Goal: Transaction & Acquisition: Purchase product/service

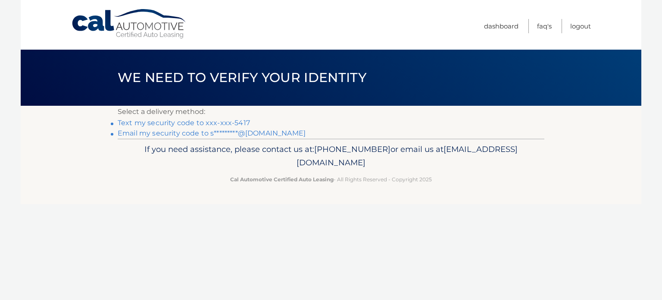
click at [173, 120] on link "Text my security code to xxx-xxx-5417" at bounding box center [184, 123] width 132 height 8
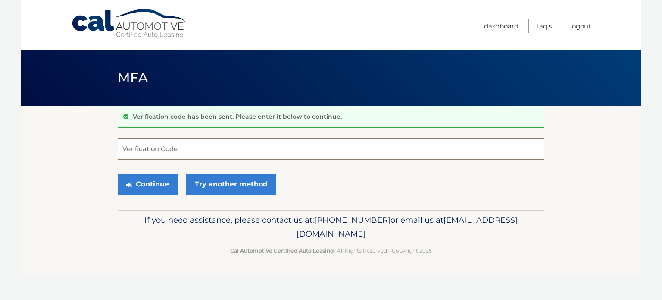
click at [183, 152] on input "Verification Code" at bounding box center [331, 149] width 427 height 22
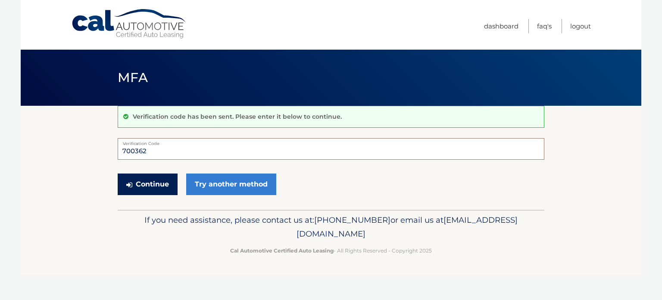
type input "700362"
click at [150, 186] on button "Continue" at bounding box center [148, 184] width 60 height 22
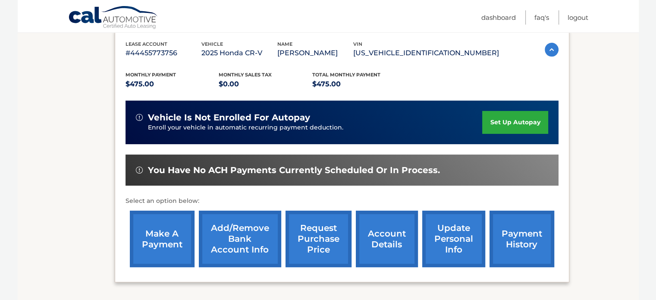
scroll to position [178, 0]
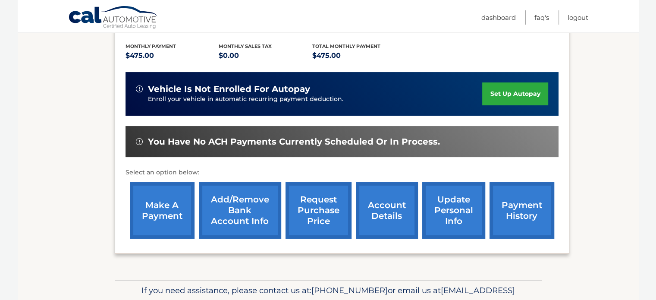
click at [147, 209] on link "make a payment" at bounding box center [162, 210] width 65 height 56
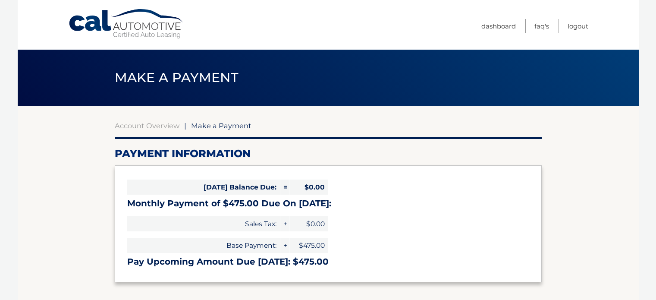
select select "YzVjMjI4MzctYjI1Yi00ZjZiLTk1N2UtZjM5ZmYwYjZjYzc2"
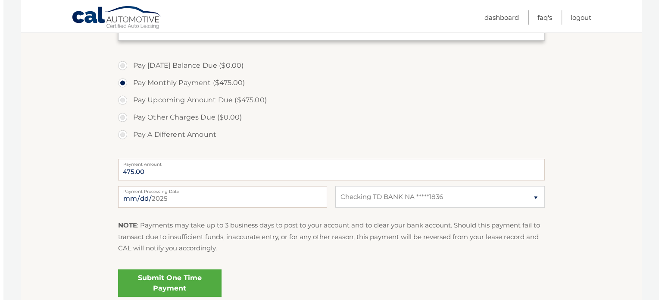
scroll to position [259, 0]
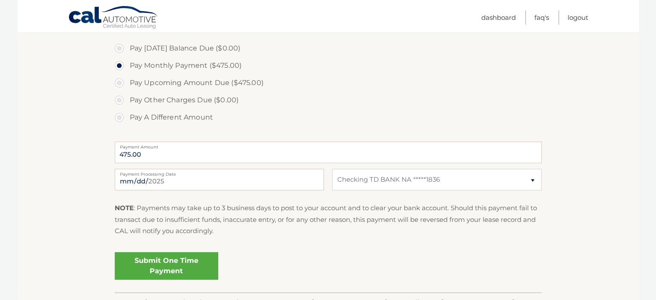
click at [237, 169] on label "Payment Processing Date" at bounding box center [219, 172] width 209 height 7
click at [237, 169] on input "2025-08-10" at bounding box center [219, 180] width 209 height 22
click at [198, 181] on input "2025-08-10" at bounding box center [219, 180] width 209 height 22
type input "2025-08-21"
click at [175, 120] on label "Pay A Different Amount" at bounding box center [328, 117] width 427 height 17
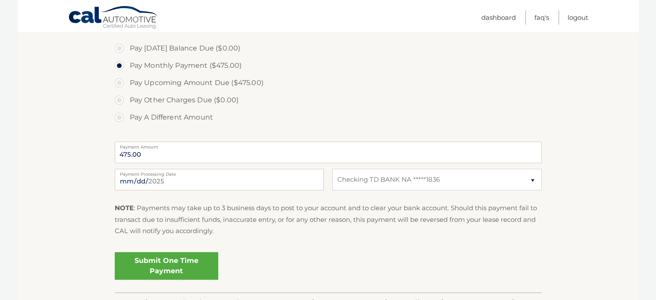
click at [127, 120] on input "Pay A Different Amount" at bounding box center [122, 116] width 9 height 14
radio input "true"
click at [227, 144] on label "Payment Amount" at bounding box center [328, 144] width 427 height 7
click at [227, 144] on input "Payment Amount" at bounding box center [328, 152] width 427 height 22
click at [274, 163] on div "Payment Amount Payment Amount entry cannot exceed amount of 2 monthly payments." at bounding box center [328, 151] width 427 height 27
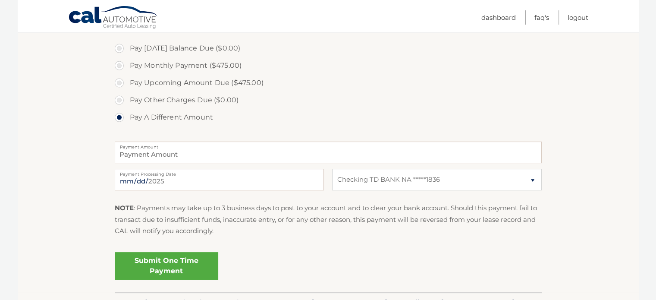
click at [120, 68] on label "Pay Monthly Payment ($475.00)" at bounding box center [328, 65] width 427 height 17
click at [120, 68] on input "Pay Monthly Payment ($475.00)" at bounding box center [122, 64] width 9 height 14
radio input "true"
type input "475.00"
click at [187, 269] on link "Submit One Time Payment" at bounding box center [166, 266] width 103 height 28
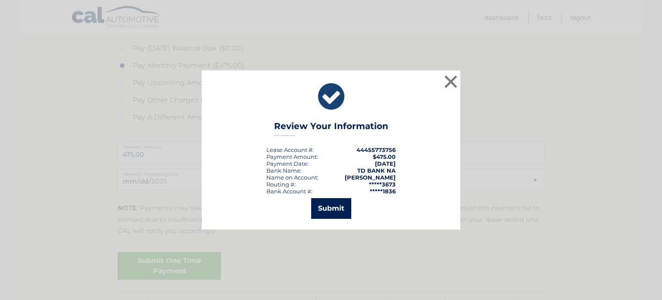
click at [332, 207] on button "Submit" at bounding box center [331, 208] width 40 height 21
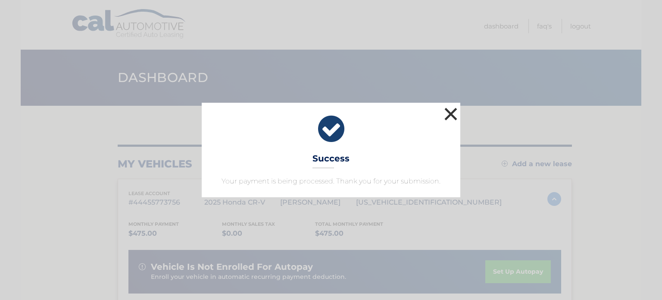
click at [452, 113] on button "×" at bounding box center [450, 113] width 17 height 17
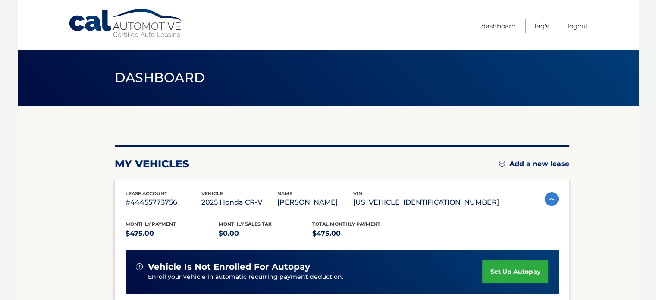
click at [500, 265] on link "set up autopay" at bounding box center [515, 271] width 66 height 23
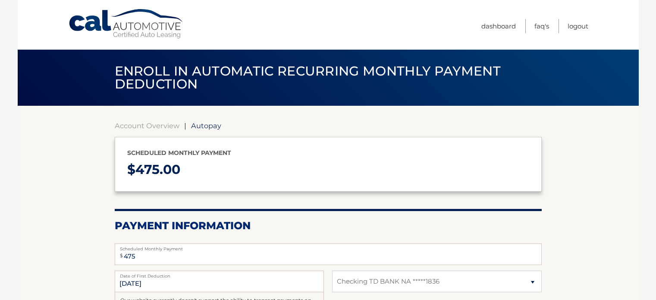
select select "YzVjMjI4MzctYjI1Yi00ZjZiLTk1N2UtZjM5ZmYwYjZjYzc2"
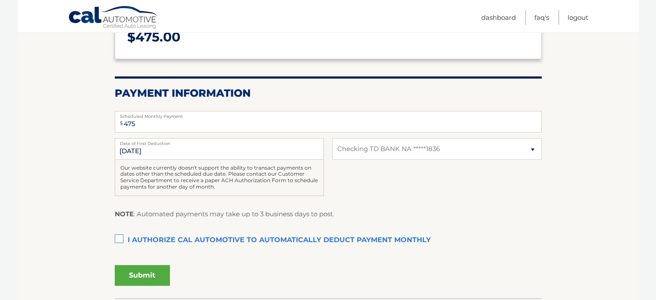
scroll to position [138, 0]
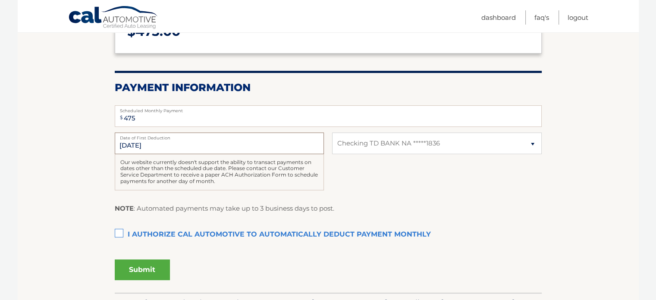
click at [244, 141] on input "[DATE]" at bounding box center [219, 143] width 209 height 22
click at [157, 147] on input "[DATE]" at bounding box center [219, 143] width 209 height 22
click at [125, 145] on input "[DATE]" at bounding box center [219, 143] width 209 height 22
click at [197, 143] on input "[DATE]" at bounding box center [219, 143] width 209 height 22
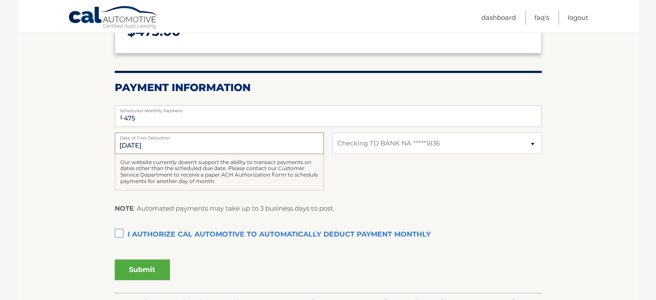
click at [197, 143] on input "[DATE]" at bounding box center [219, 143] width 209 height 22
click at [177, 143] on input "[DATE]" at bounding box center [219, 143] width 209 height 22
